Goal: Transaction & Acquisition: Purchase product/service

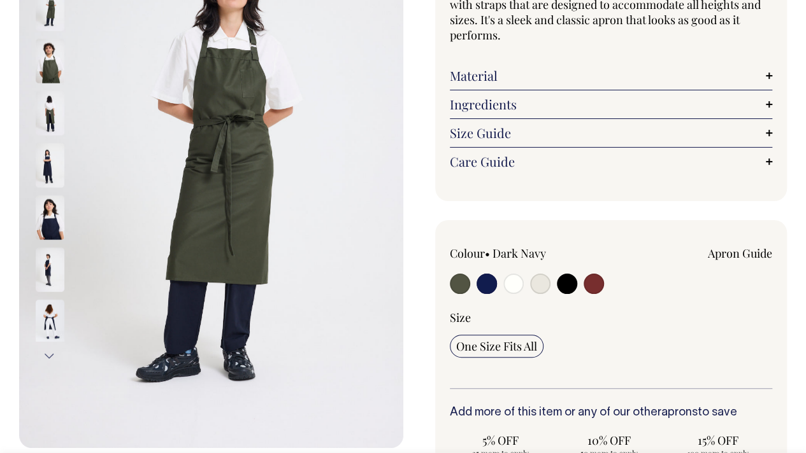
scroll to position [195, 0]
click at [483, 281] on input "radio" at bounding box center [486, 283] width 20 height 20
click at [488, 287] on input "radio" at bounding box center [486, 283] width 20 height 20
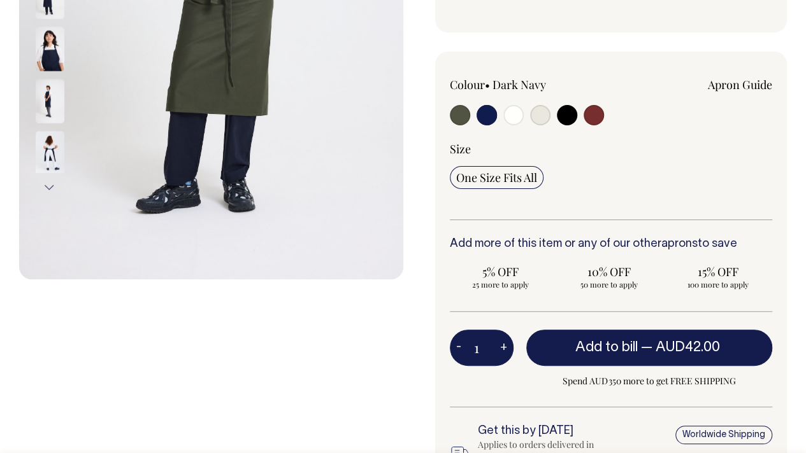
scroll to position [363, 0]
click at [604, 355] on button "Add to bill — AUD42.00" at bounding box center [649, 348] width 246 height 36
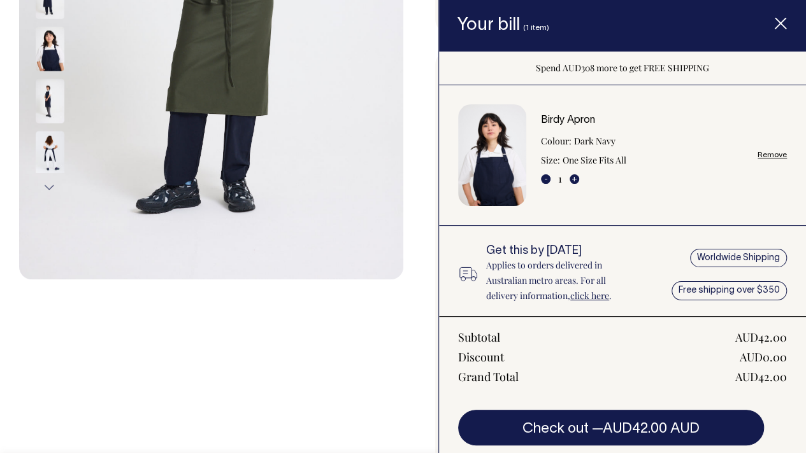
click at [568, 431] on button "Check out — AUD42.00 AUD" at bounding box center [611, 428] width 306 height 36
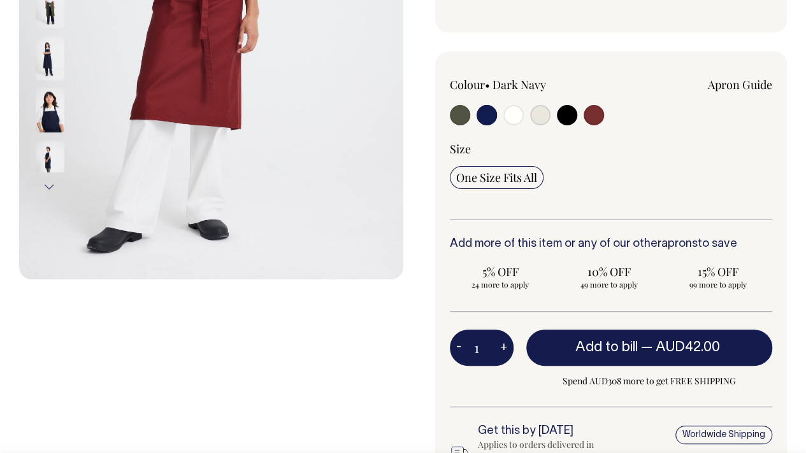
click at [501, 344] on button "+" at bounding box center [503, 348] width 20 height 25
type input "2"
click at [501, 344] on button "+" at bounding box center [503, 348] width 20 height 25
type input "3"
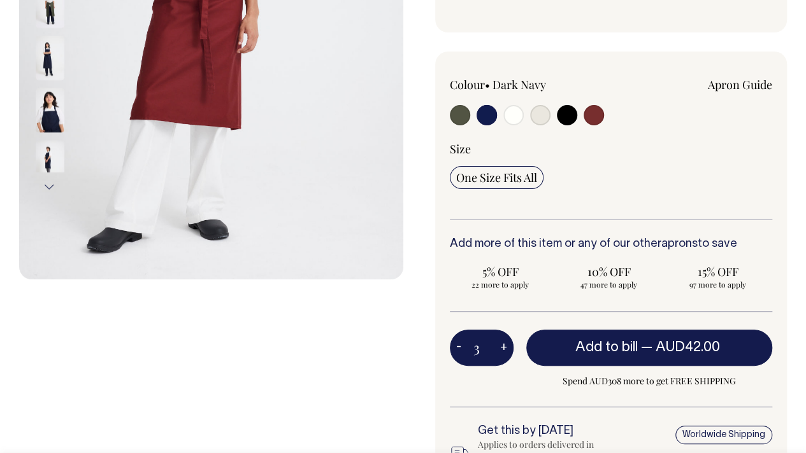
type input "3"
click at [501, 344] on button "+" at bounding box center [503, 348] width 20 height 25
type input "4"
click at [501, 344] on button "+" at bounding box center [503, 348] width 20 height 25
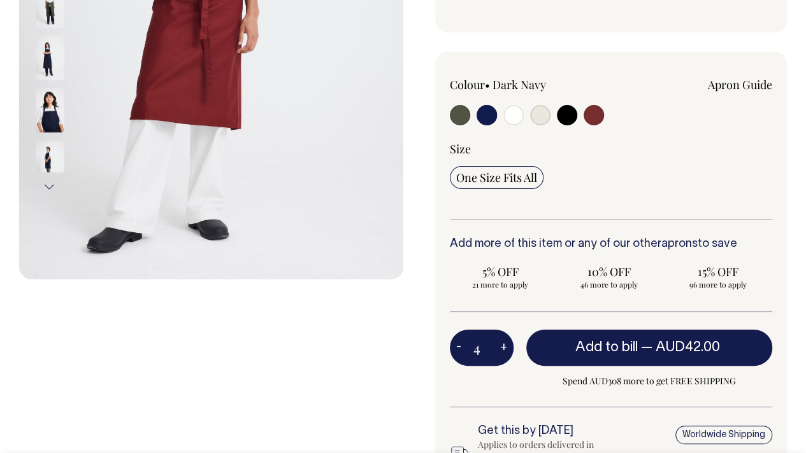
type input "5"
click at [501, 344] on button "+" at bounding box center [503, 348] width 20 height 25
type input "6"
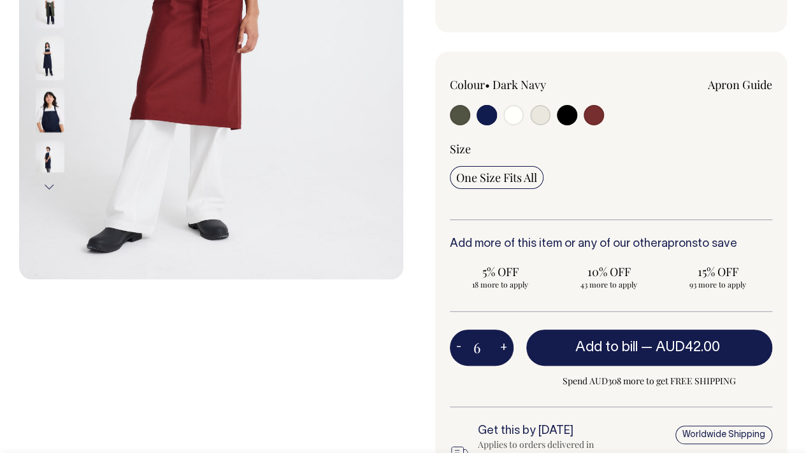
click at [377, 346] on div "Previous Next" at bounding box center [211, 158] width 384 height 908
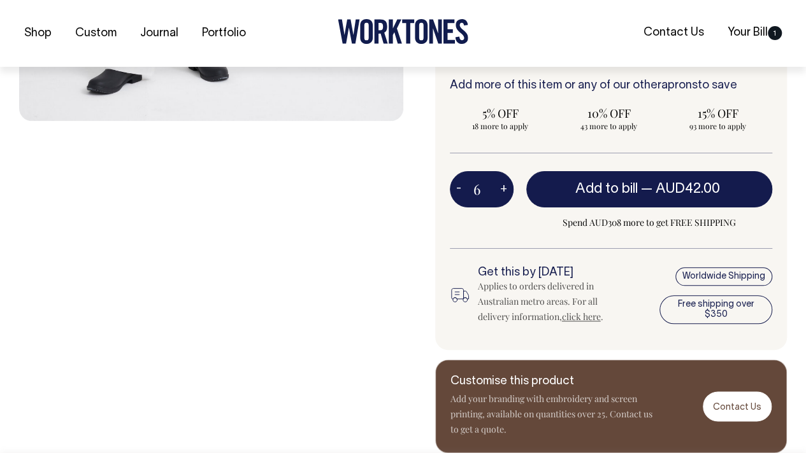
scroll to position [522, 0]
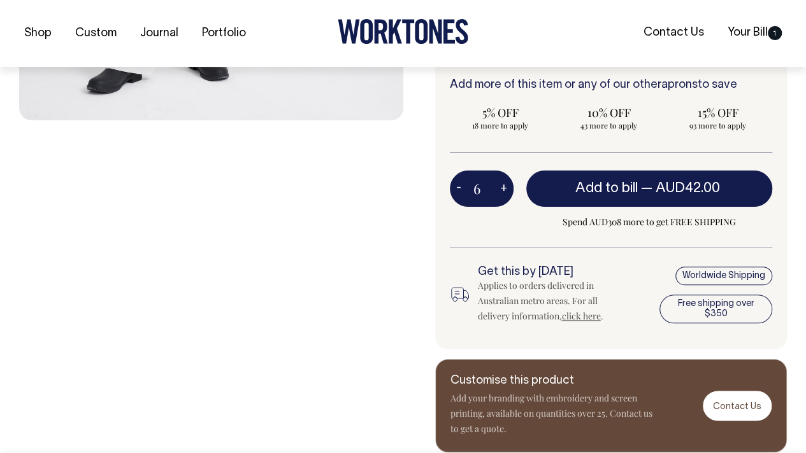
click at [661, 193] on span "AUD42.00" at bounding box center [687, 188] width 64 height 13
type input "1"
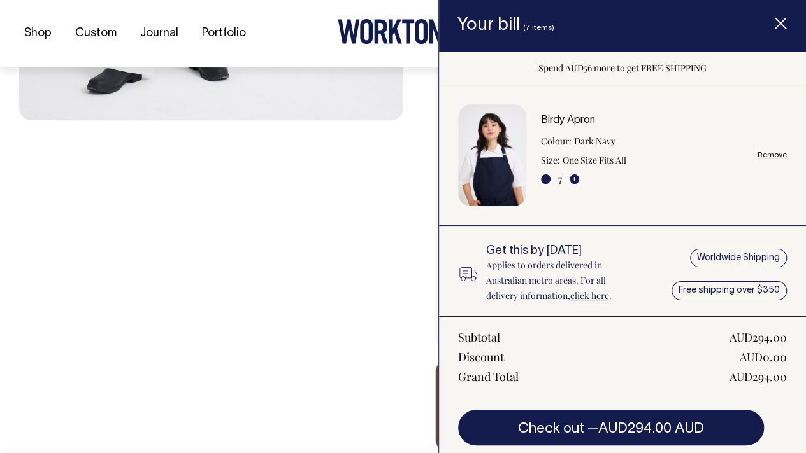
click at [778, 17] on span "Item added to your cart" at bounding box center [780, 26] width 51 height 54
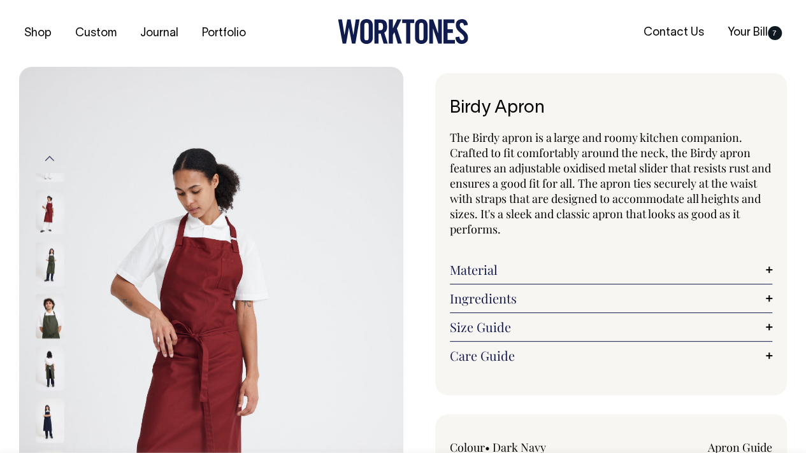
scroll to position [0, 0]
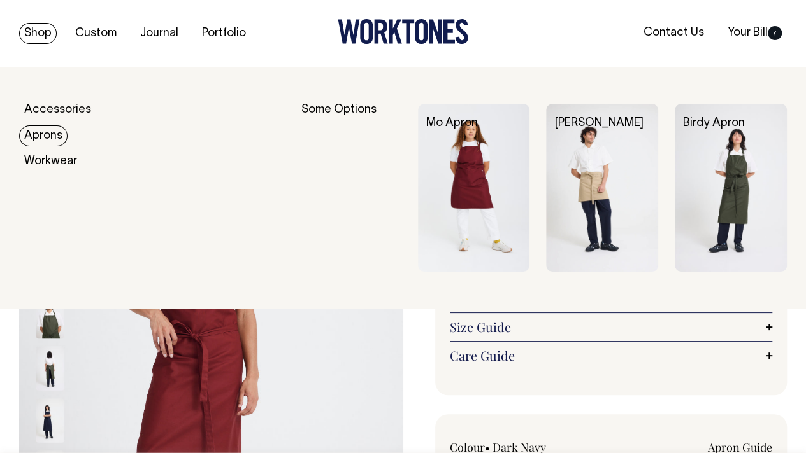
click at [45, 132] on link "Aprons" at bounding box center [43, 135] width 48 height 21
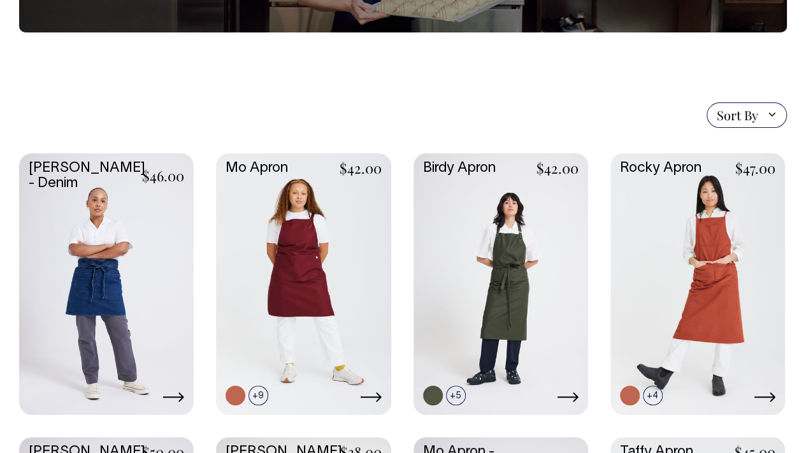
scroll to position [231, 0]
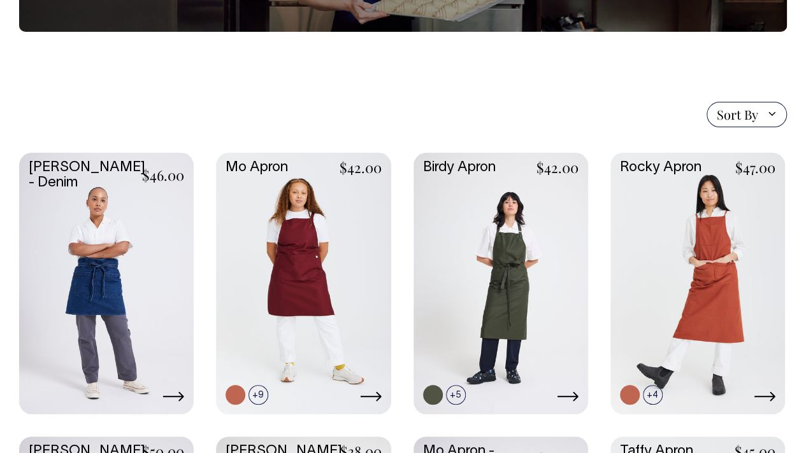
click at [728, 125] on span "Sort By" at bounding box center [746, 114] width 80 height 25
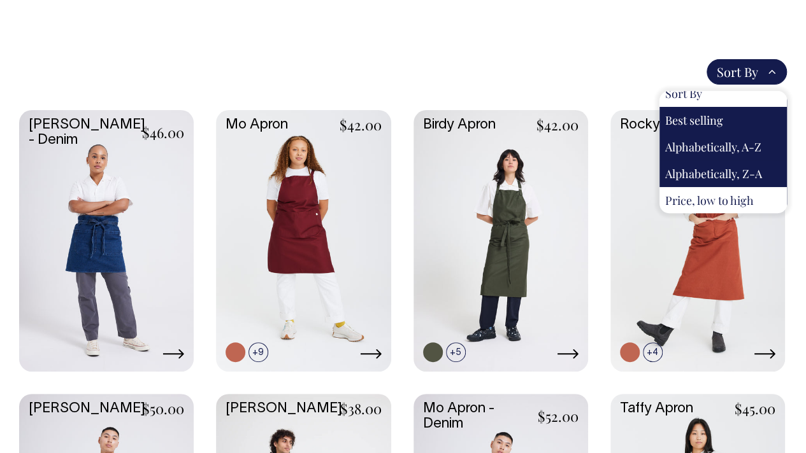
scroll to position [274, 0]
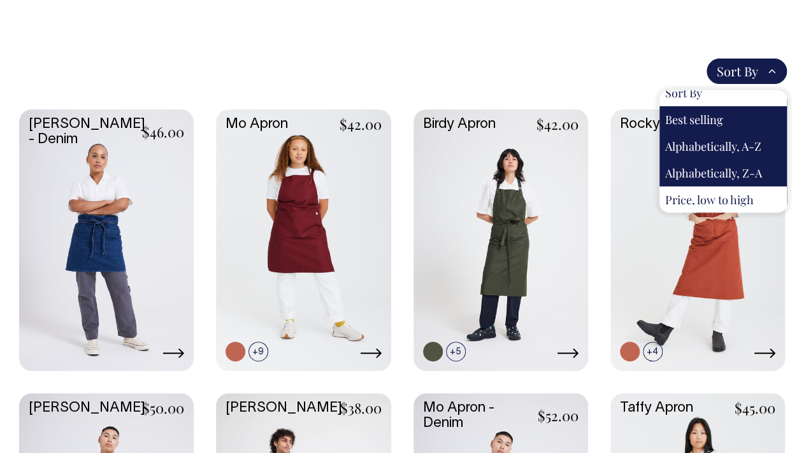
click at [713, 198] on div "Price, low to high" at bounding box center [722, 200] width 127 height 27
select select "price-ascending"
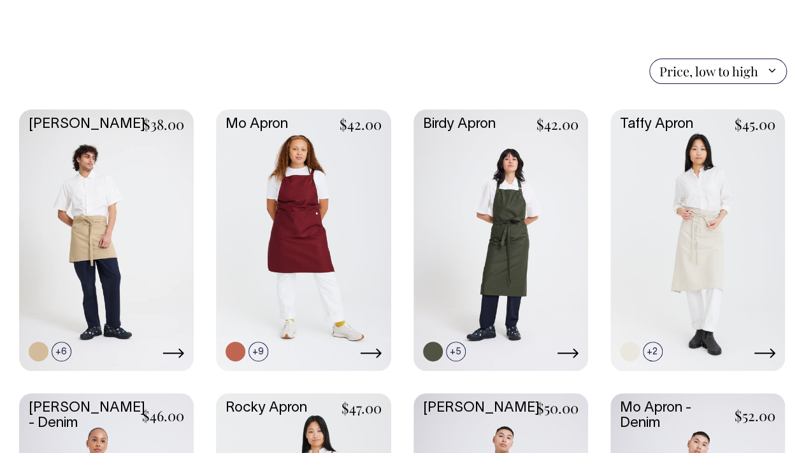
click at [293, 204] on link at bounding box center [303, 239] width 174 height 259
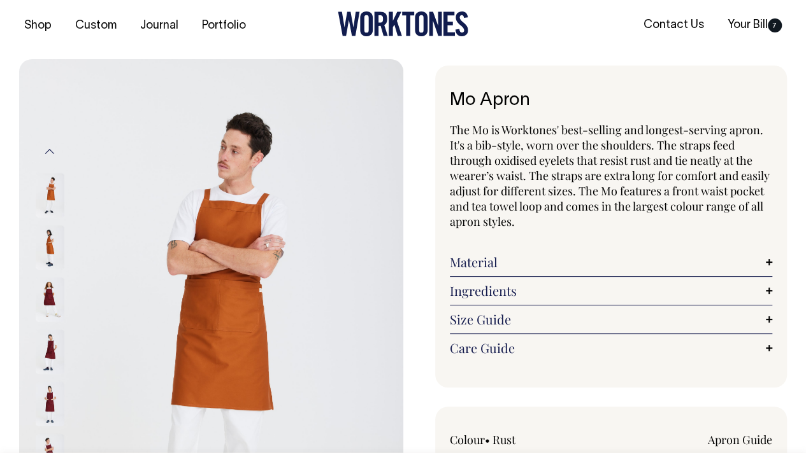
scroll to position [8, 0]
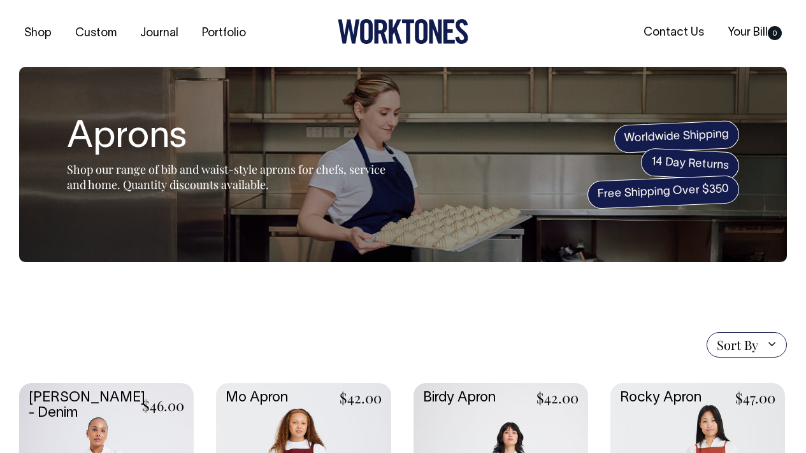
select select "price-ascending"
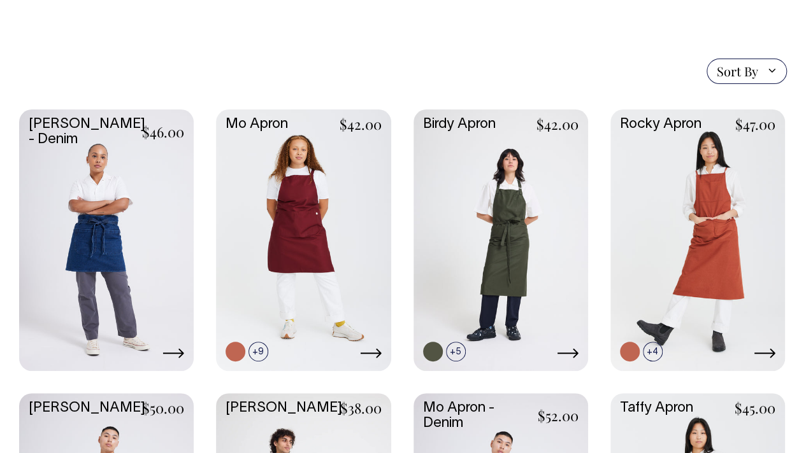
scroll to position [274, 0]
click at [513, 240] on link at bounding box center [500, 239] width 174 height 259
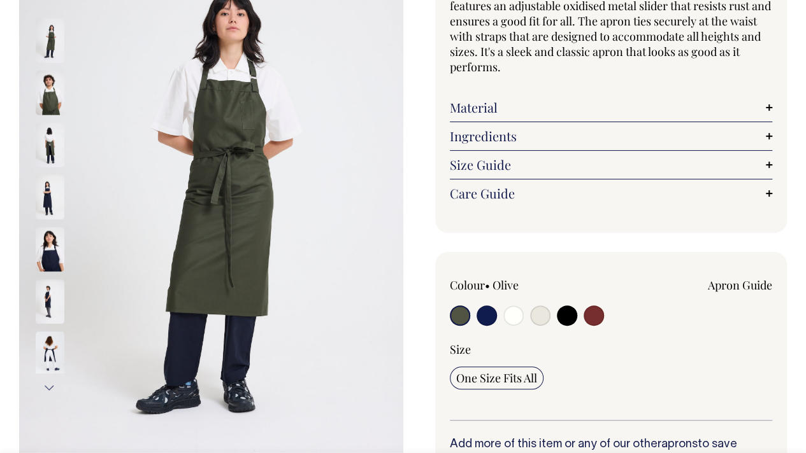
scroll to position [163, 0]
click at [483, 319] on input "radio" at bounding box center [486, 315] width 20 height 20
radio input "true"
select select "Dark Navy"
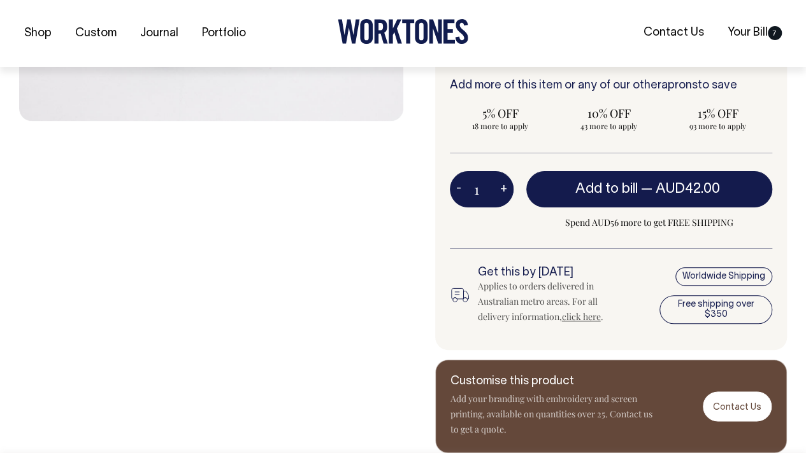
scroll to position [522, 0]
